Goal: Task Accomplishment & Management: Use online tool/utility

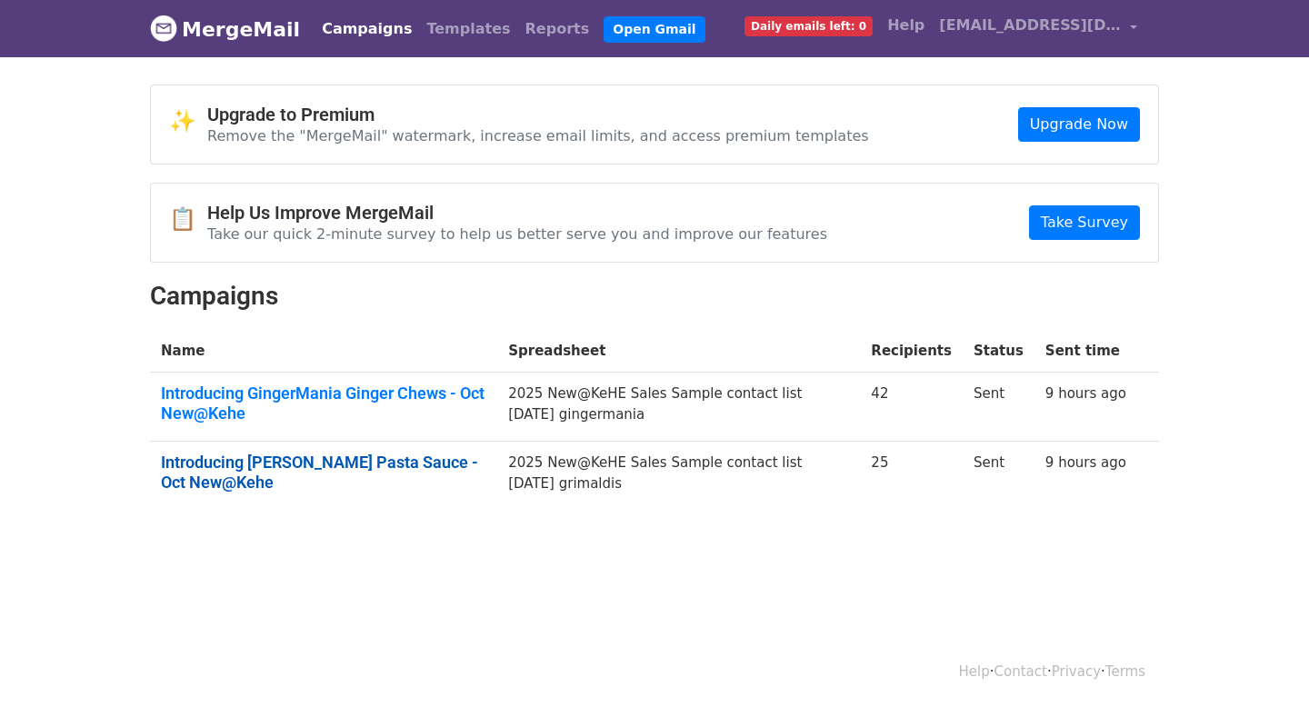
click at [293, 463] on link "Introducing Grimaldi’s Pasta Sauce - Oct New@Kehe" at bounding box center [324, 472] width 326 height 39
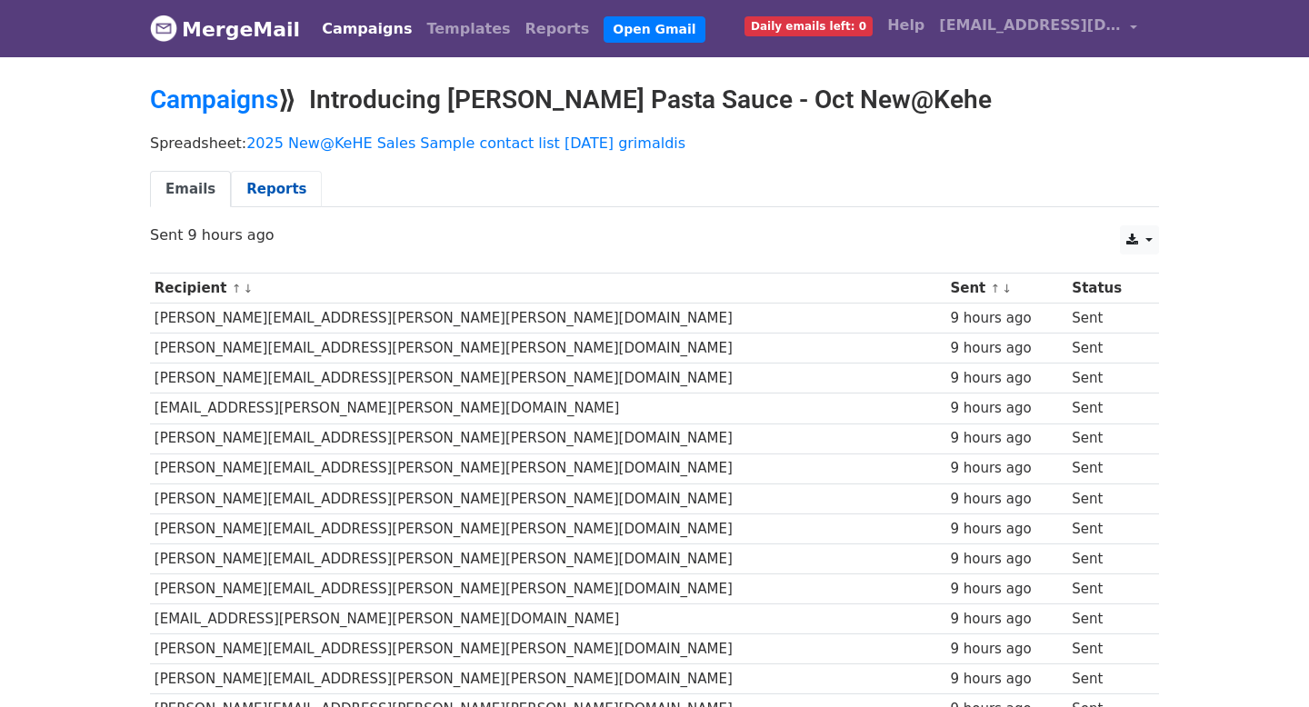
click at [256, 181] on link "Reports" at bounding box center [276, 189] width 91 height 37
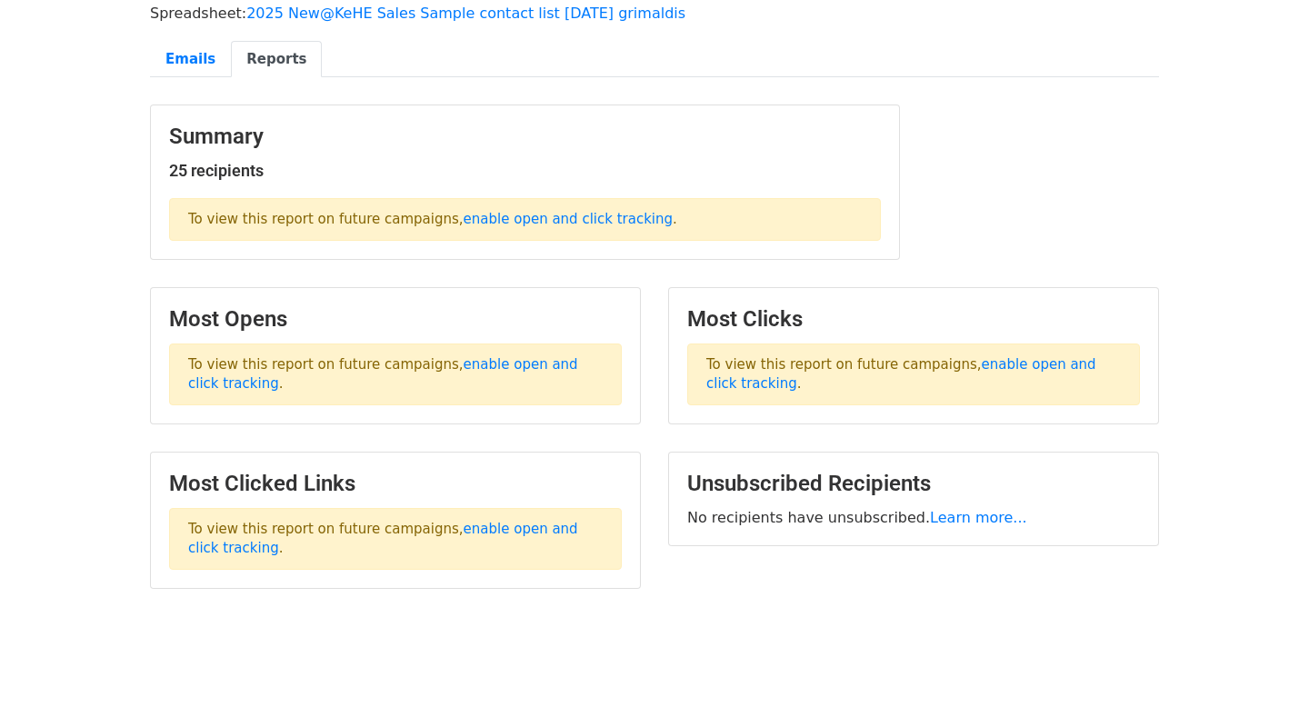
scroll to position [132, 0]
click at [496, 360] on link "enable open and click tracking" at bounding box center [383, 372] width 390 height 35
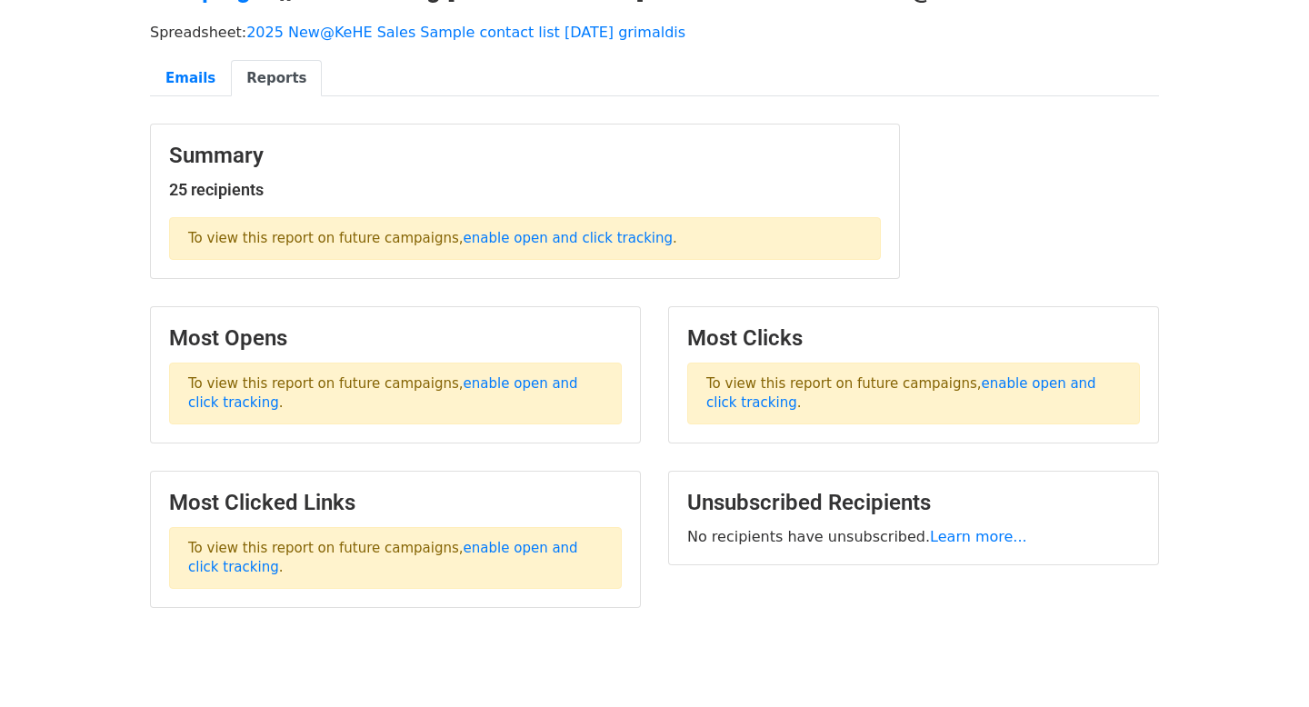
scroll to position [0, 0]
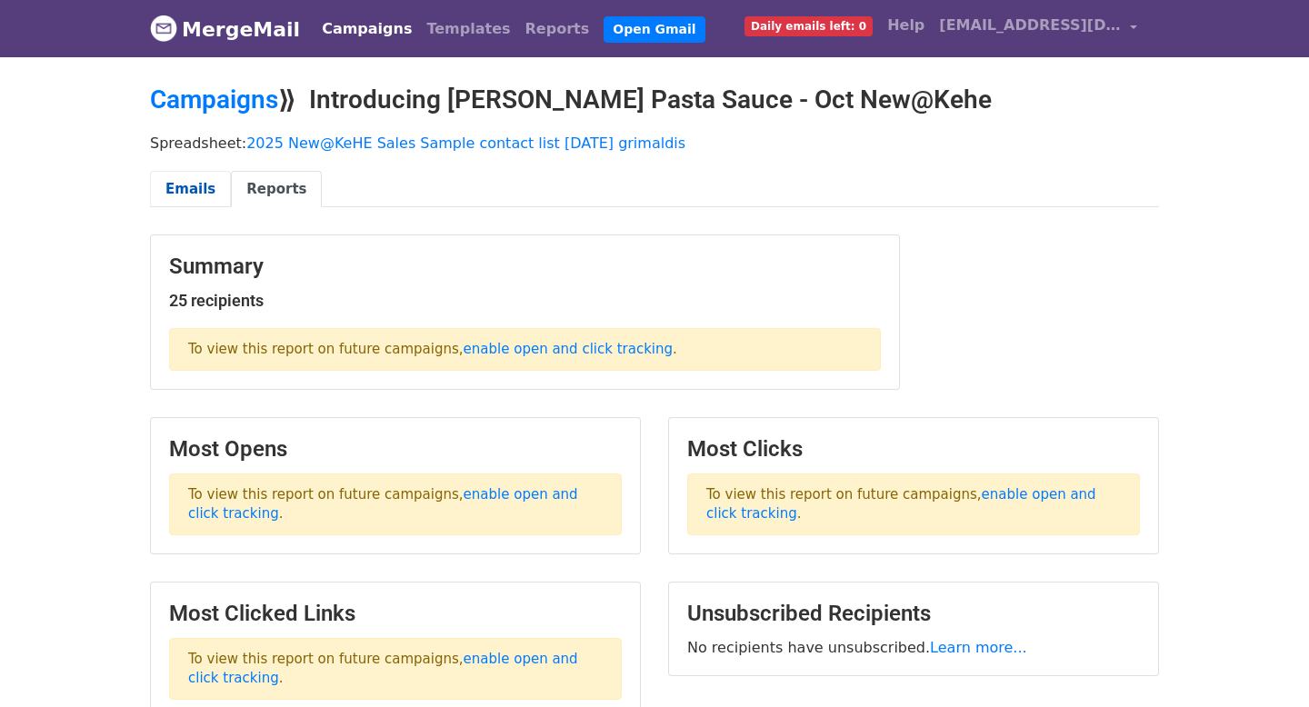
click at [193, 181] on link "Emails" at bounding box center [190, 189] width 81 height 37
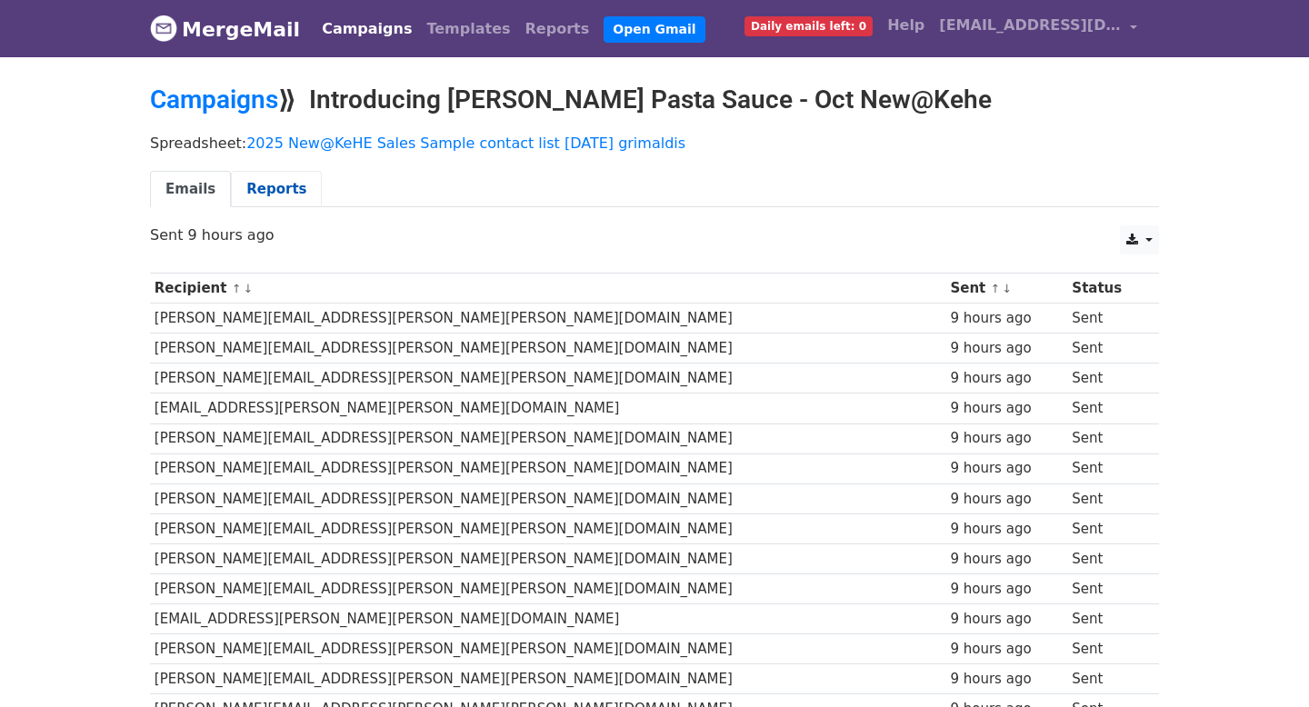
click at [288, 182] on link "Reports" at bounding box center [276, 189] width 91 height 37
